Goal: Information Seeking & Learning: Learn about a topic

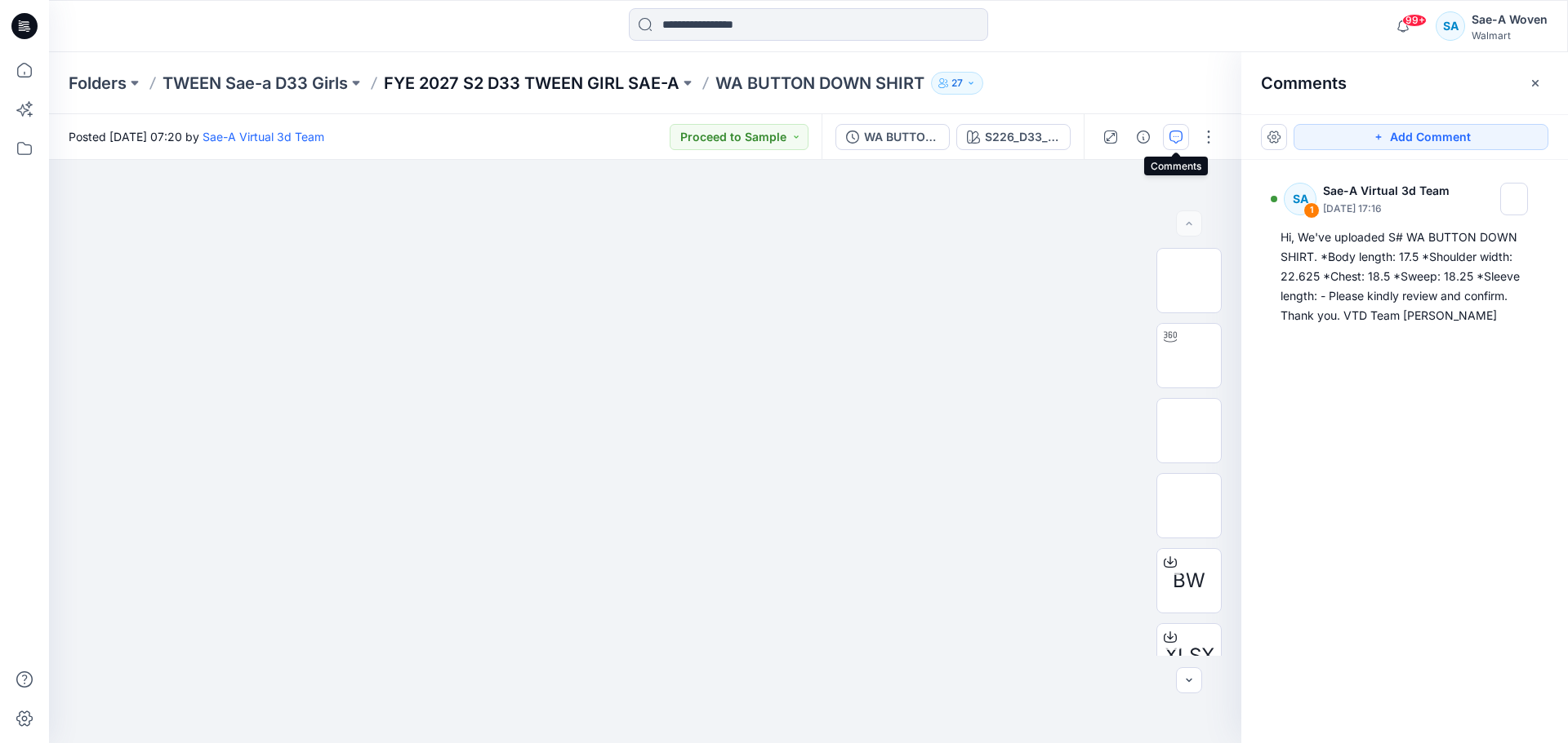
click at [653, 79] on p "FYE 2027 S2 D33 TWEEN GIRL SAE-A" at bounding box center [532, 83] width 295 height 23
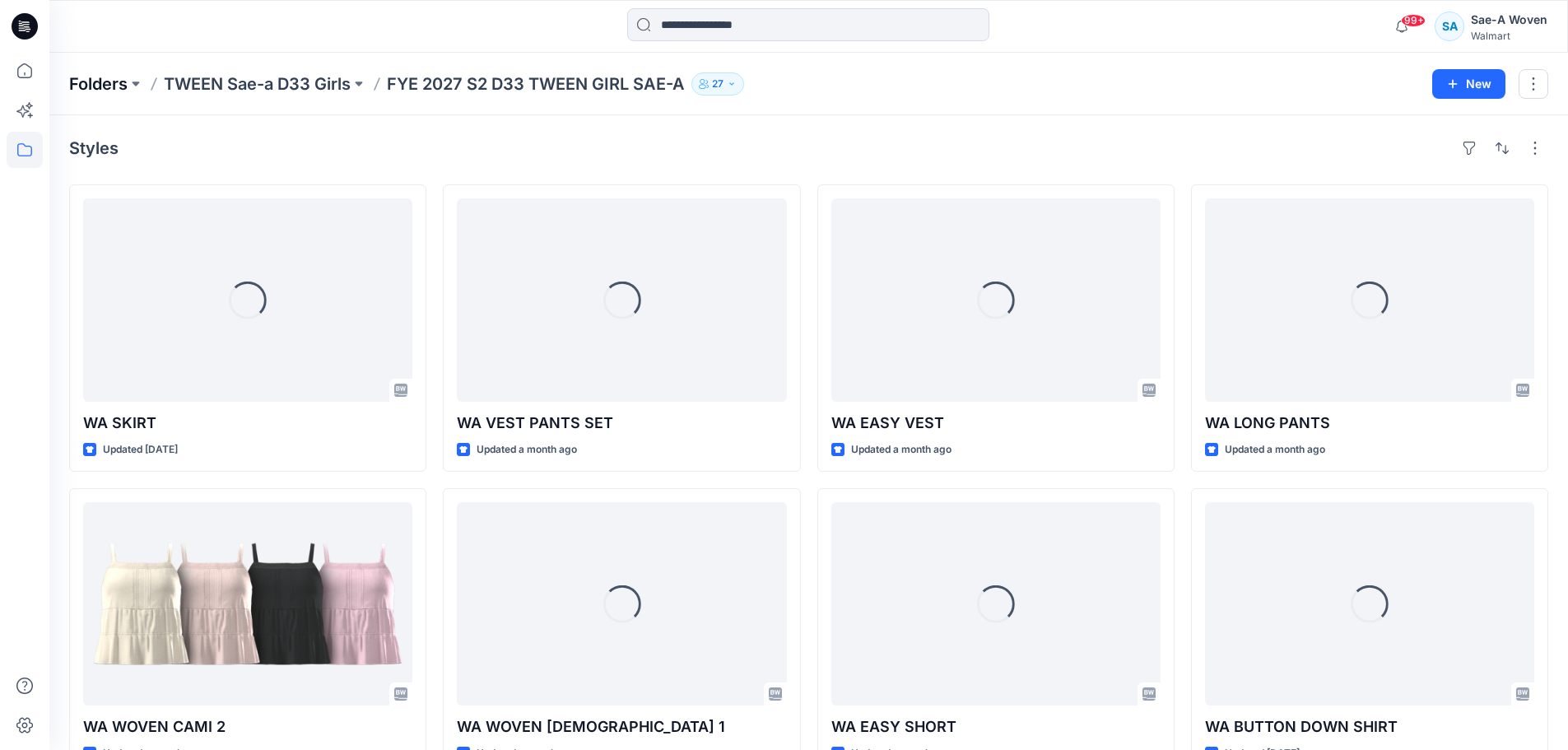
click at [97, 83] on p "Folders" at bounding box center [98, 83] width 59 height 23
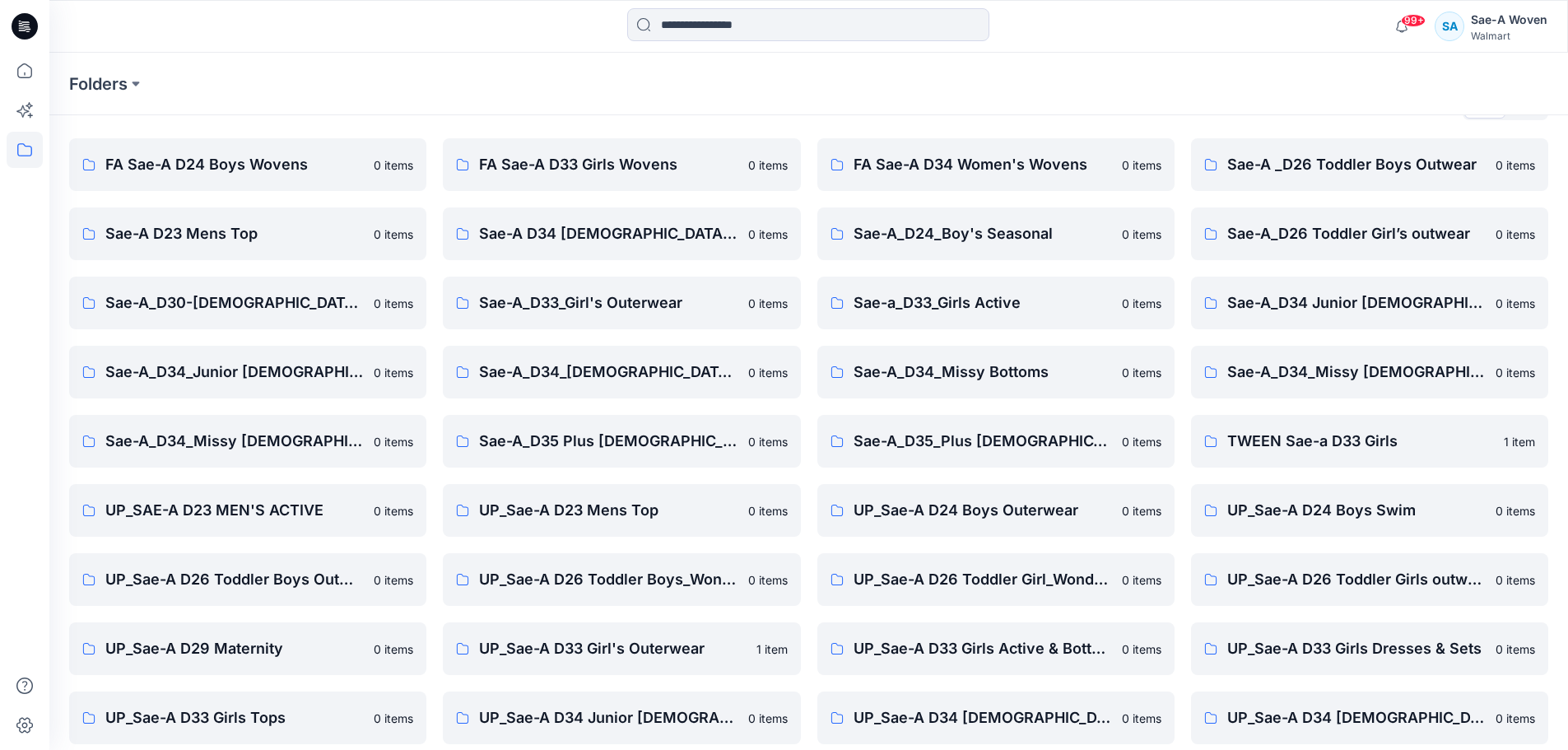
scroll to position [83, 0]
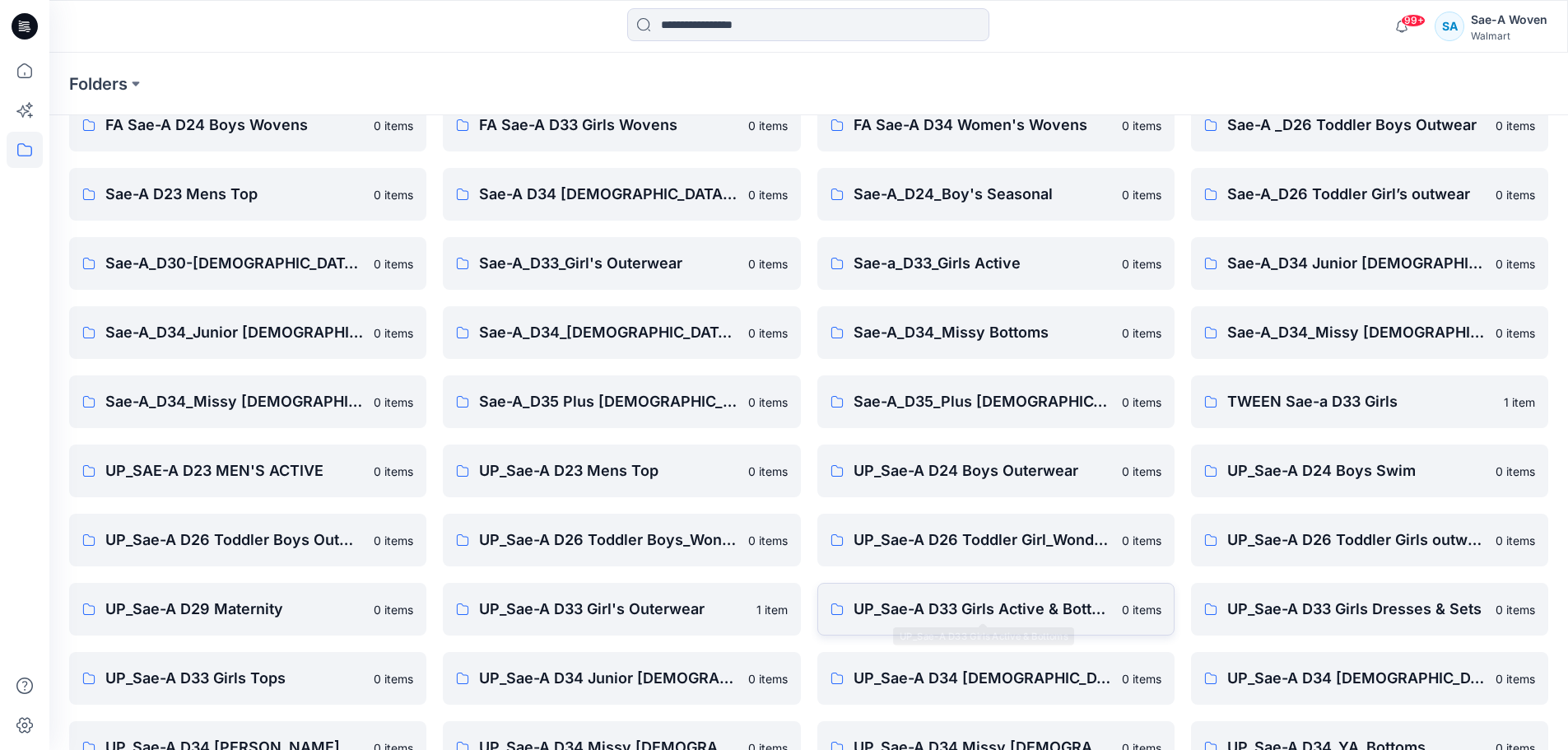
click at [1032, 621] on p "UP_Sae-A D33 Girls Active & Bottoms" at bounding box center [983, 609] width 259 height 23
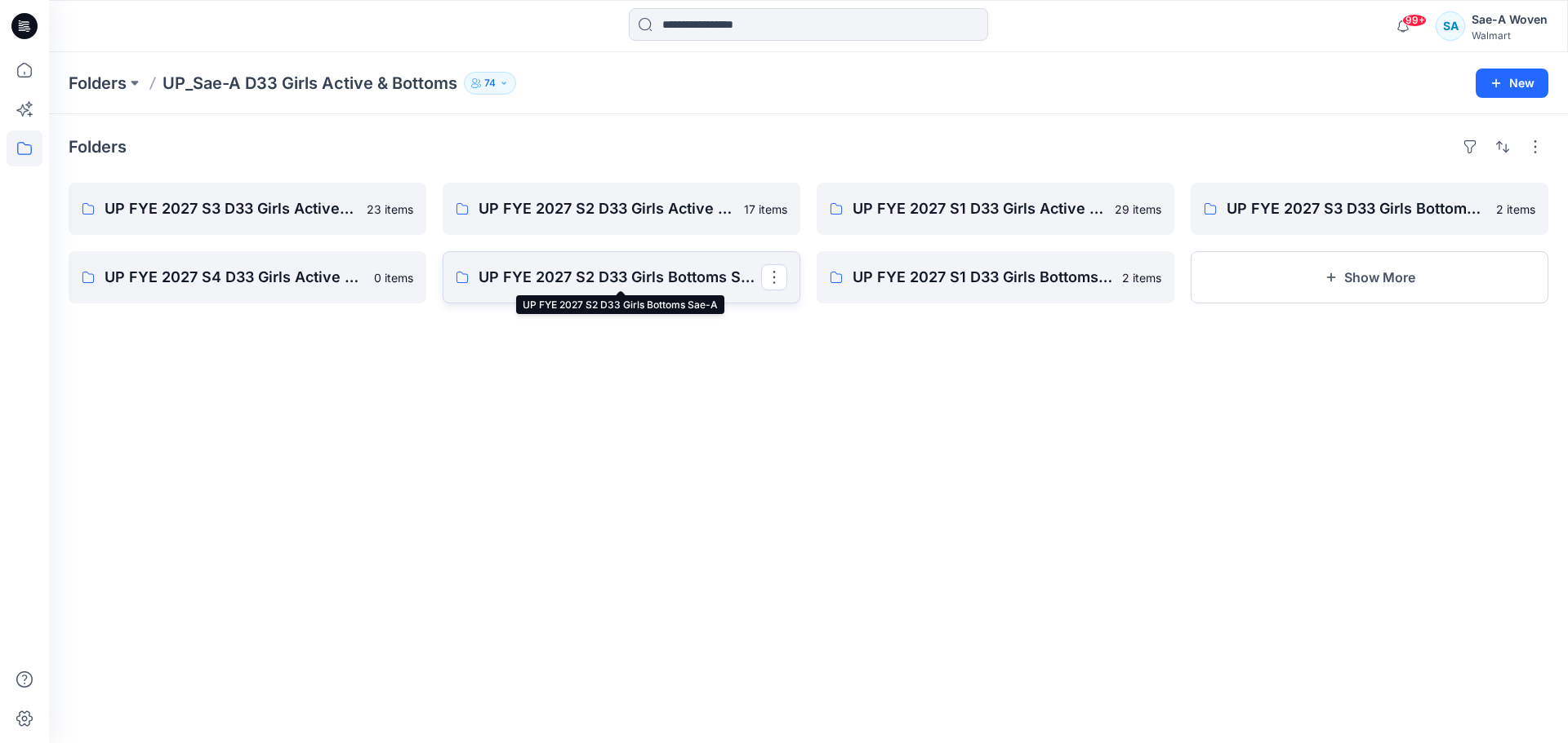
click at [643, 277] on p "UP FYE 2027 S2 D33 Girls Bottoms Sae-A" at bounding box center [619, 277] width 283 height 23
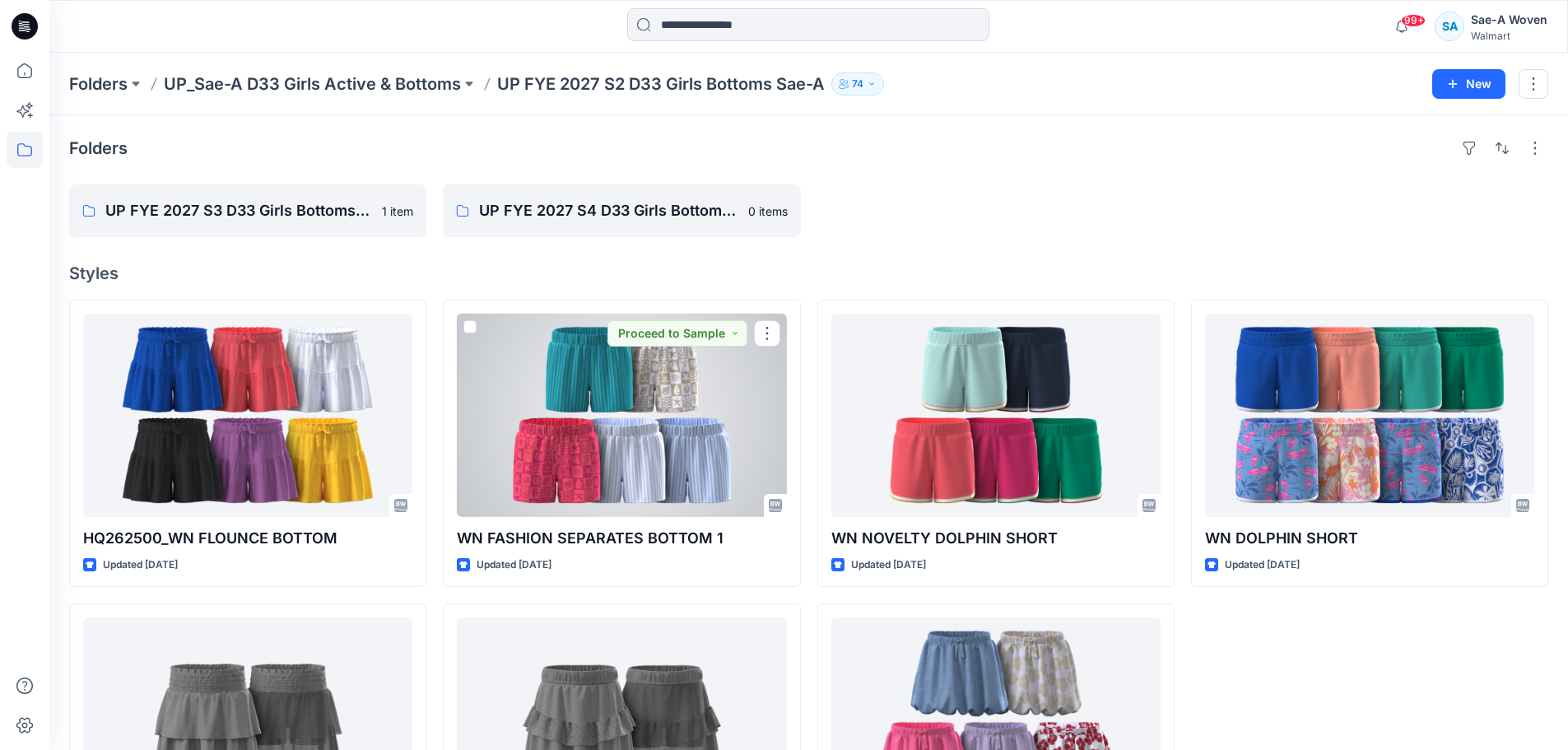
click at [687, 470] on div at bounding box center [621, 415] width 329 height 203
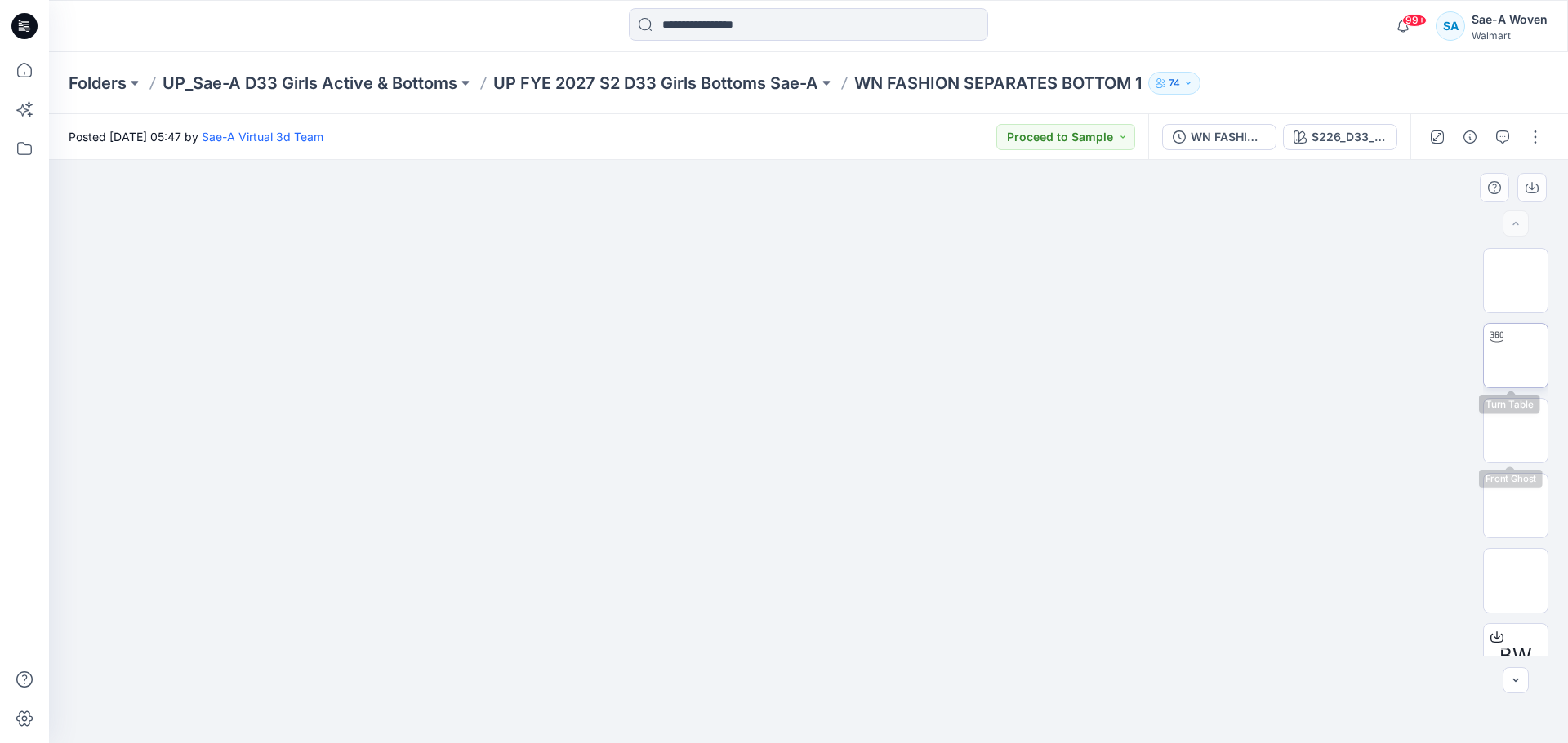
click at [1516, 356] on img at bounding box center [1516, 356] width 0 height 0
click at [1433, 513] on div at bounding box center [808, 452] width 1519 height 584
drag, startPoint x: 1028, startPoint y: 563, endPoint x: 792, endPoint y: 570, distance: 236.1
drag, startPoint x: 830, startPoint y: 551, endPoint x: 690, endPoint y: 551, distance: 140.0
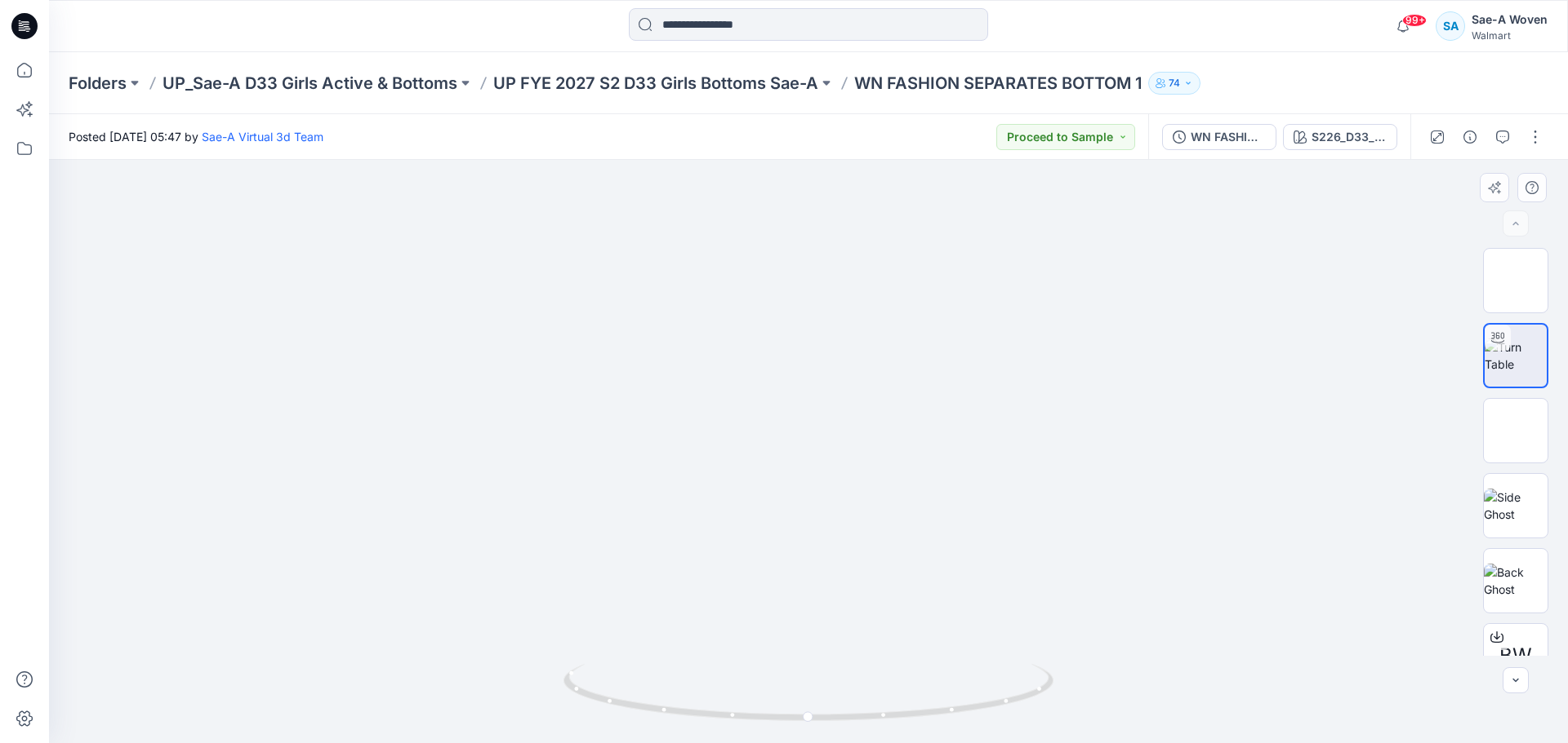
drag, startPoint x: 828, startPoint y: 715, endPoint x: 699, endPoint y: 719, distance: 129.1
click at [699, 719] on icon at bounding box center [810, 695] width 494 height 62
click at [961, 223] on img at bounding box center [808, 344] width 1035 height 797
